Goal: Task Accomplishment & Management: Manage account settings

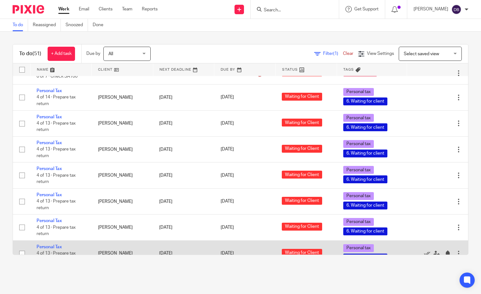
scroll to position [1160, 0]
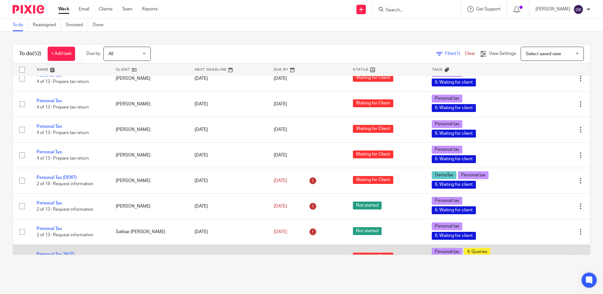
scroll to position [1162, 0]
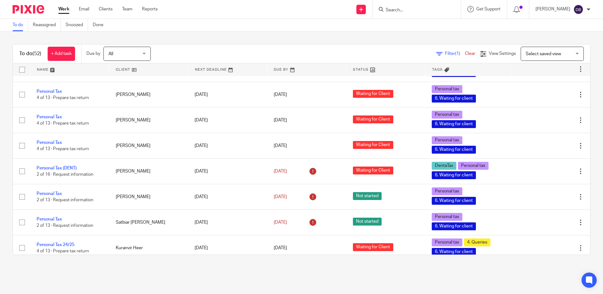
click at [56, 268] on link "Personal Tax" at bounding box center [49, 270] width 25 height 4
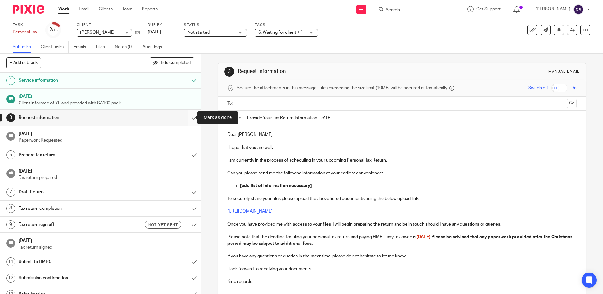
click at [188, 118] on input "submit" at bounding box center [100, 118] width 201 height 16
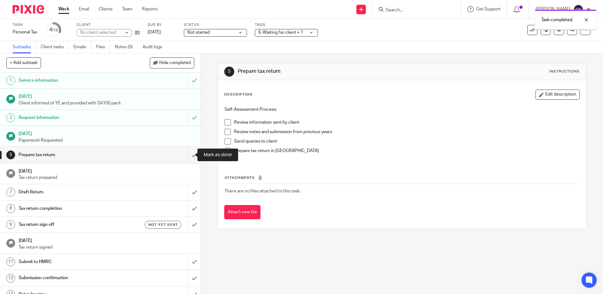
click at [186, 155] on input "submit" at bounding box center [100, 155] width 201 height 16
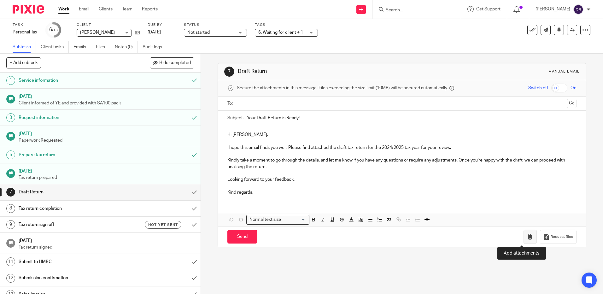
click at [527, 238] on icon "button" at bounding box center [530, 237] width 6 height 6
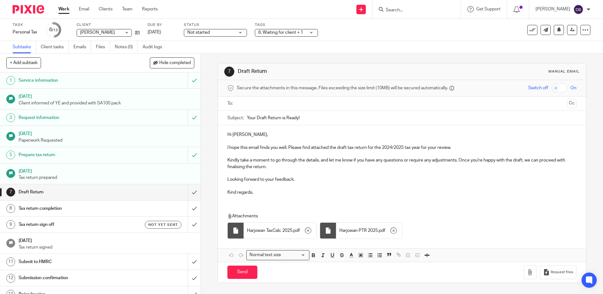
click at [251, 103] on input "text" at bounding box center [401, 103] width 325 height 7
click at [159, 207] on div "Tax return completion" at bounding box center [100, 208] width 163 height 9
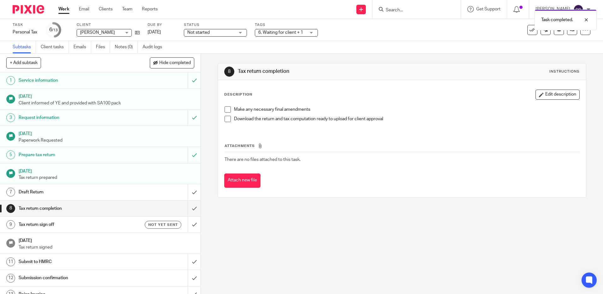
click at [151, 194] on div "Draft Return" at bounding box center [100, 191] width 163 height 9
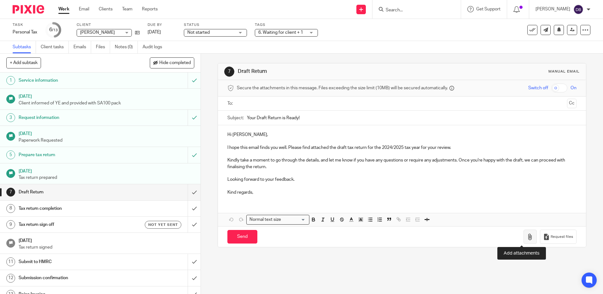
click at [527, 234] on icon "button" at bounding box center [530, 237] width 6 height 6
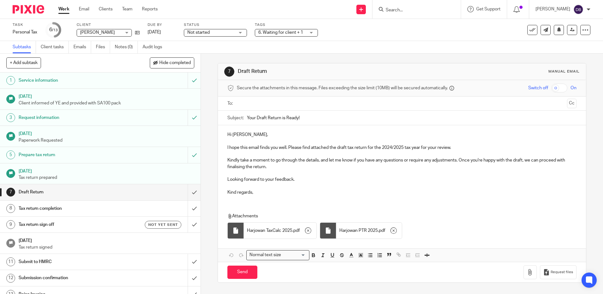
click at [245, 134] on p "Hi Harjowan Mundy," at bounding box center [401, 135] width 349 height 6
click at [241, 134] on p "Hi Harjowan Mundy," at bounding box center [401, 135] width 349 height 6
click at [256, 103] on input "text" at bounding box center [401, 103] width 325 height 7
click at [276, 172] on p at bounding box center [401, 174] width 349 height 6
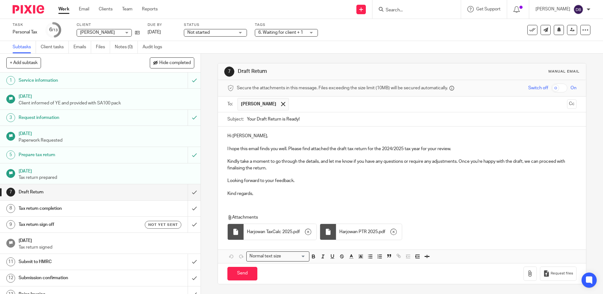
click at [466, 147] on p "I hope this email finds you well. Please find attached the draft tax return for…" at bounding box center [401, 149] width 349 height 6
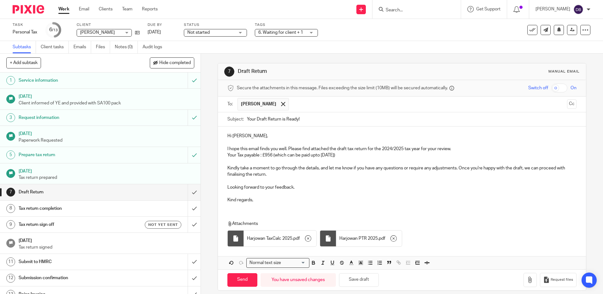
click at [310, 155] on p "I hope this email finds you well. Please find attached the draft tax return for…" at bounding box center [401, 152] width 349 height 13
click at [315, 155] on p "I hope this email finds you well. Please find attached the draft tax return for…" at bounding box center [401, 152] width 349 height 13
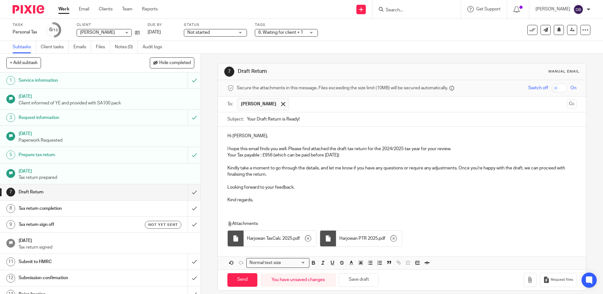
click at [288, 154] on p "I hope this email finds you well. Please find attached the draft tax return for…" at bounding box center [401, 152] width 349 height 13
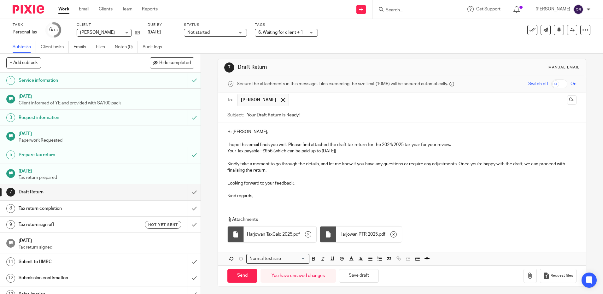
scroll to position [6, 0]
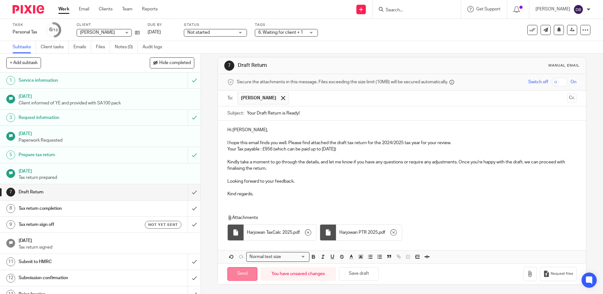
click at [237, 270] on input "Send" at bounding box center [242, 274] width 30 height 14
type input "Sent"
click at [65, 10] on link "Work" at bounding box center [63, 9] width 11 height 6
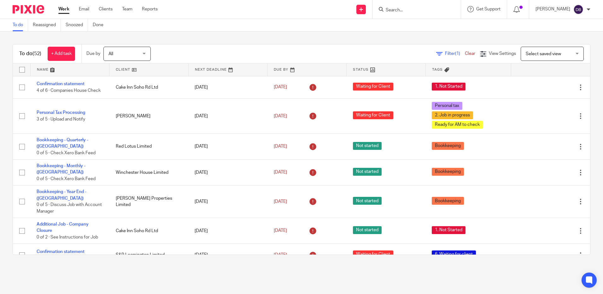
click at [402, 8] on input "Search" at bounding box center [413, 11] width 57 height 6
type input "leami"
click at [413, 30] on link at bounding box center [431, 27] width 94 height 15
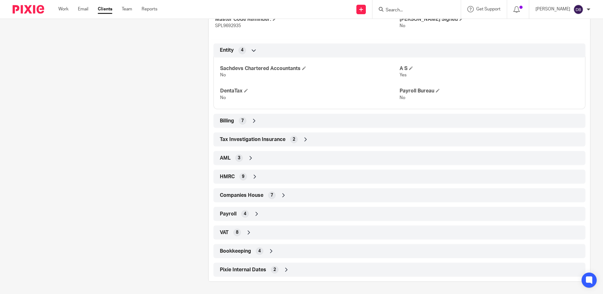
scroll to position [259, 0]
click at [292, 194] on div "Companies House 7" at bounding box center [399, 195] width 362 height 11
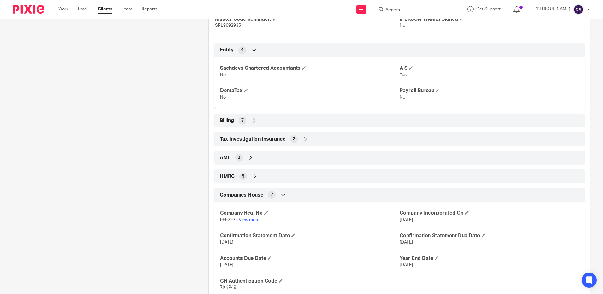
click at [228, 221] on span "9692935" at bounding box center [229, 220] width 18 height 4
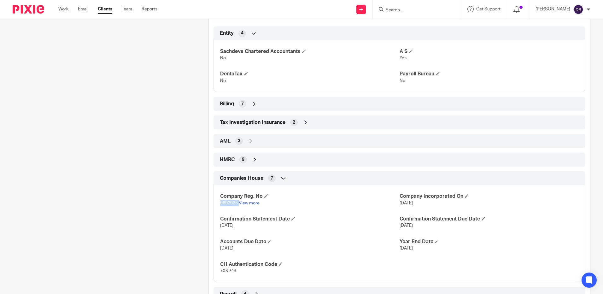
scroll to position [290, 0]
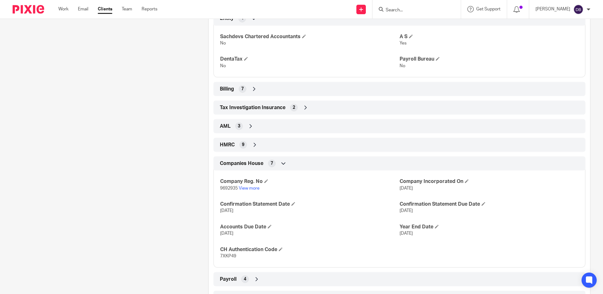
click at [230, 258] on span "7XKP49" at bounding box center [228, 256] width 16 height 4
copy span "7XKP49"
click at [227, 187] on span "9692935" at bounding box center [229, 188] width 18 height 4
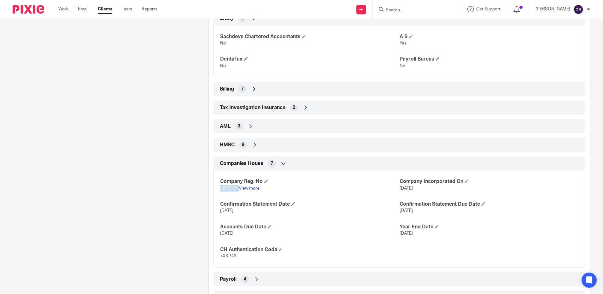
copy p "9692935"
click at [248, 189] on link "View more" at bounding box center [249, 188] width 21 height 4
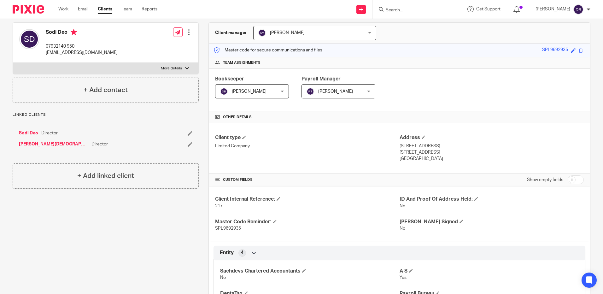
scroll to position [0, 0]
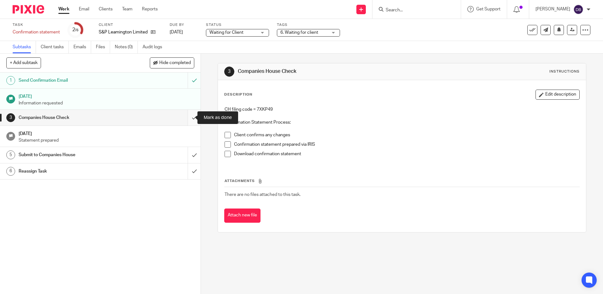
click at [187, 118] on input "submit" at bounding box center [100, 118] width 201 height 16
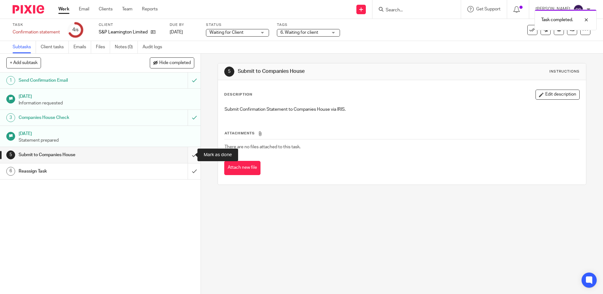
click at [187, 153] on input "submit" at bounding box center [100, 155] width 201 height 16
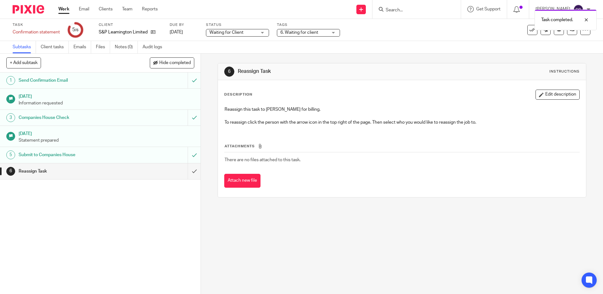
click at [291, 33] on span "6. Waiting for client" at bounding box center [299, 32] width 38 height 4
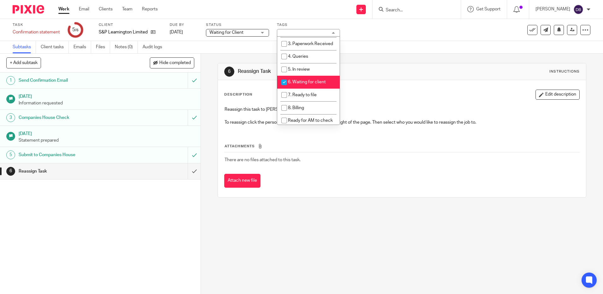
click at [309, 84] on span "6. Waiting for client" at bounding box center [307, 82] width 38 height 4
checkbox input "false"
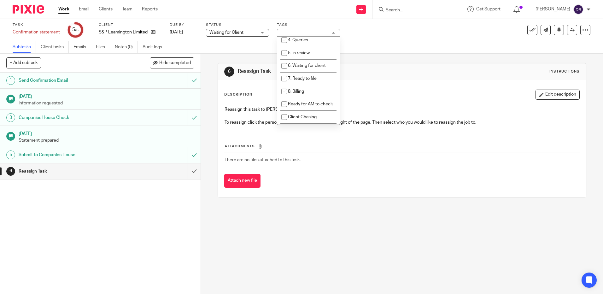
scroll to position [95, 0]
click at [308, 82] on li "8. Billing" at bounding box center [308, 76] width 62 height 13
checkbox input "true"
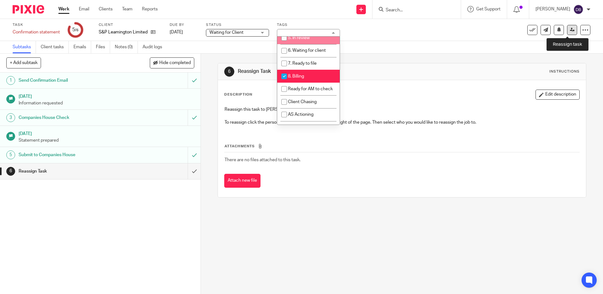
click at [567, 33] on link at bounding box center [572, 30] width 10 height 10
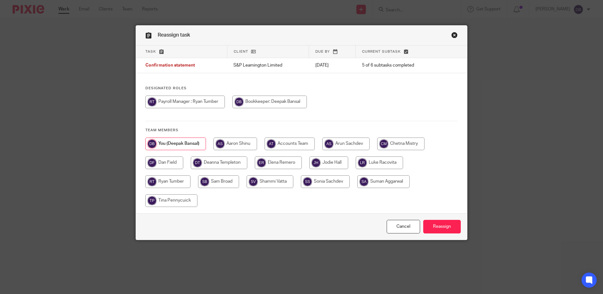
click at [278, 145] on input "radio" at bounding box center [290, 144] width 50 height 13
radio input "true"
click at [216, 160] on input "radio" at bounding box center [219, 162] width 56 height 13
radio input "true"
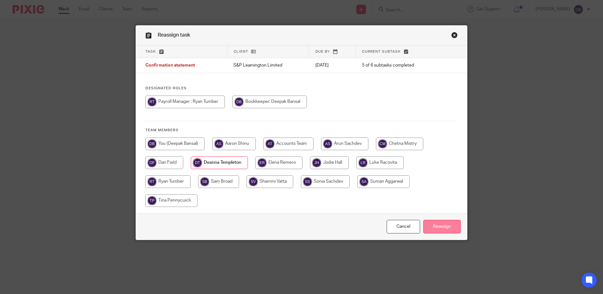
click at [442, 229] on input "Reassign" at bounding box center [442, 227] width 38 height 14
